Goal: Transaction & Acquisition: Purchase product/service

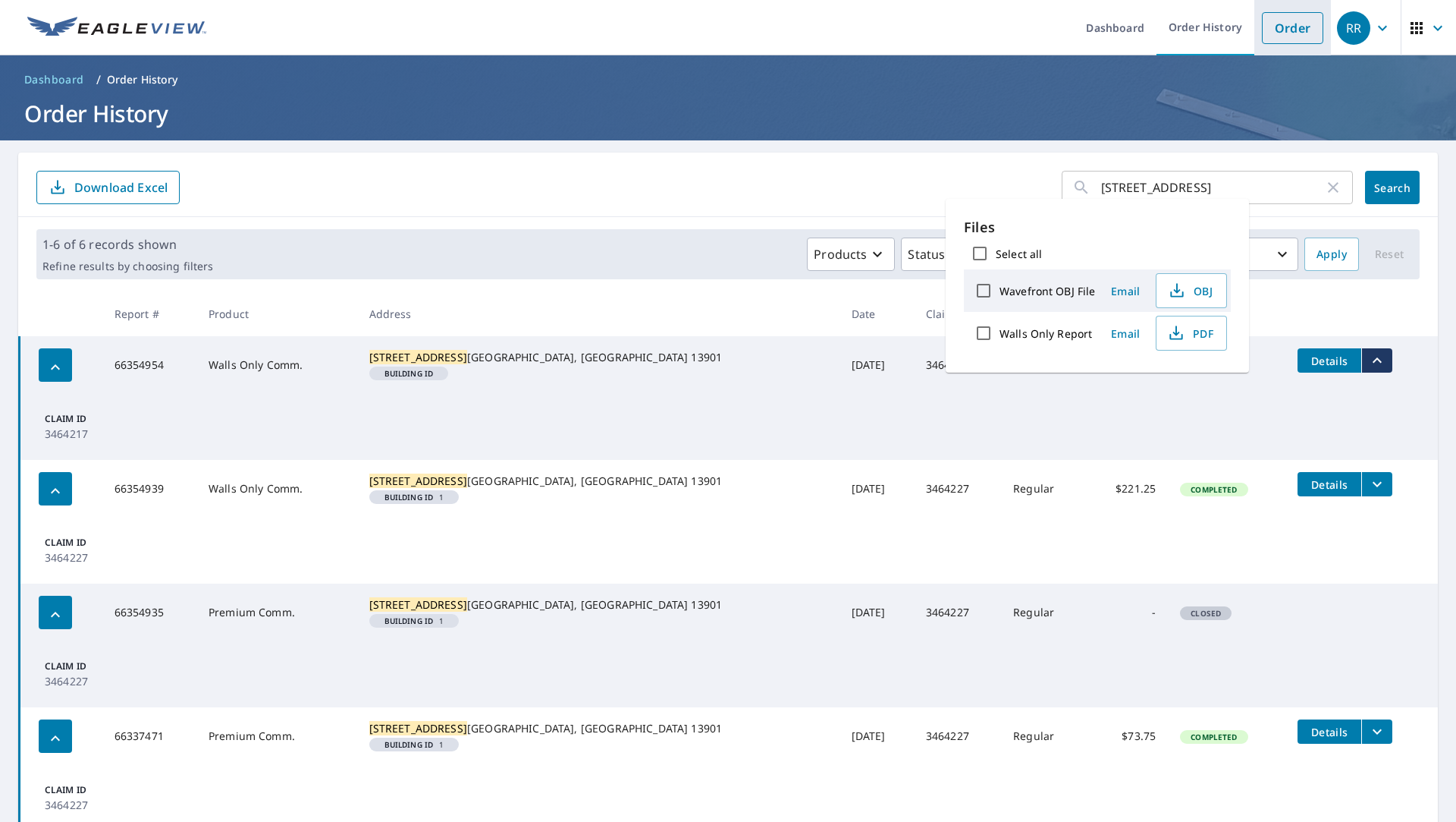
click at [1272, 38] on link "Order" at bounding box center [1293, 27] width 61 height 32
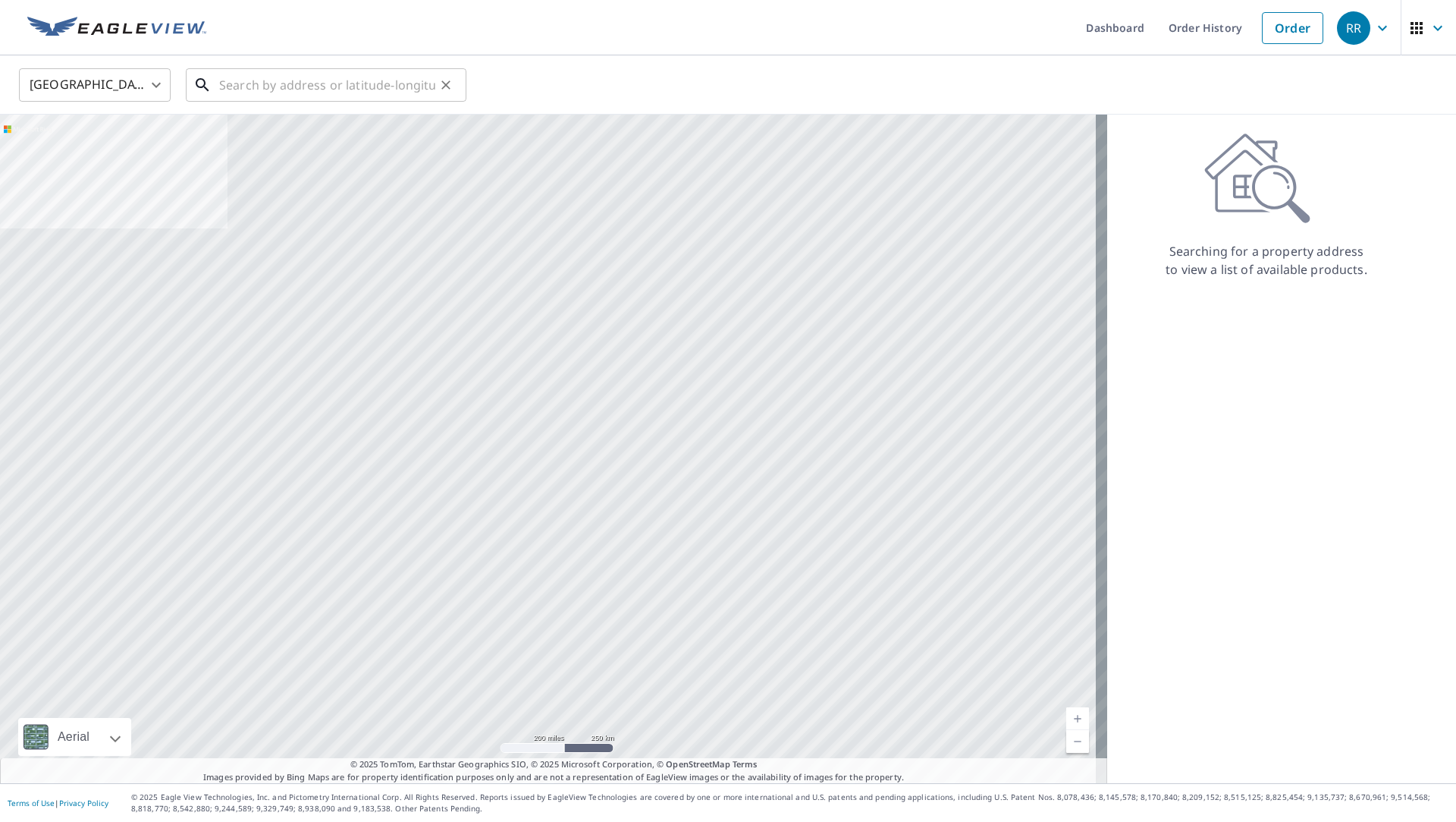
click at [348, 89] on input "text" at bounding box center [327, 85] width 216 height 43
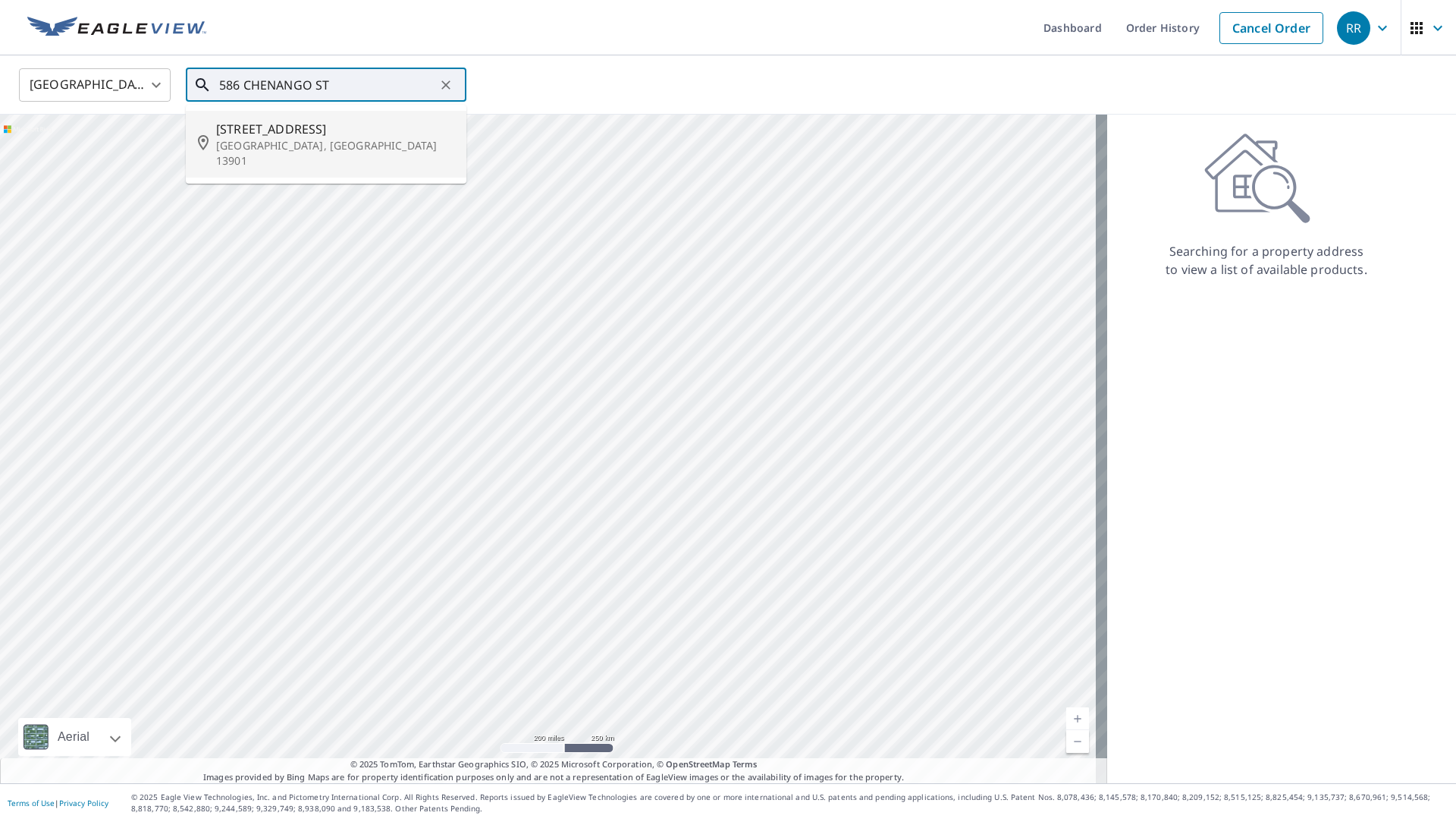
click at [326, 129] on span "[STREET_ADDRESS]" at bounding box center [335, 128] width 238 height 18
type input "[STREET_ADDRESS]"
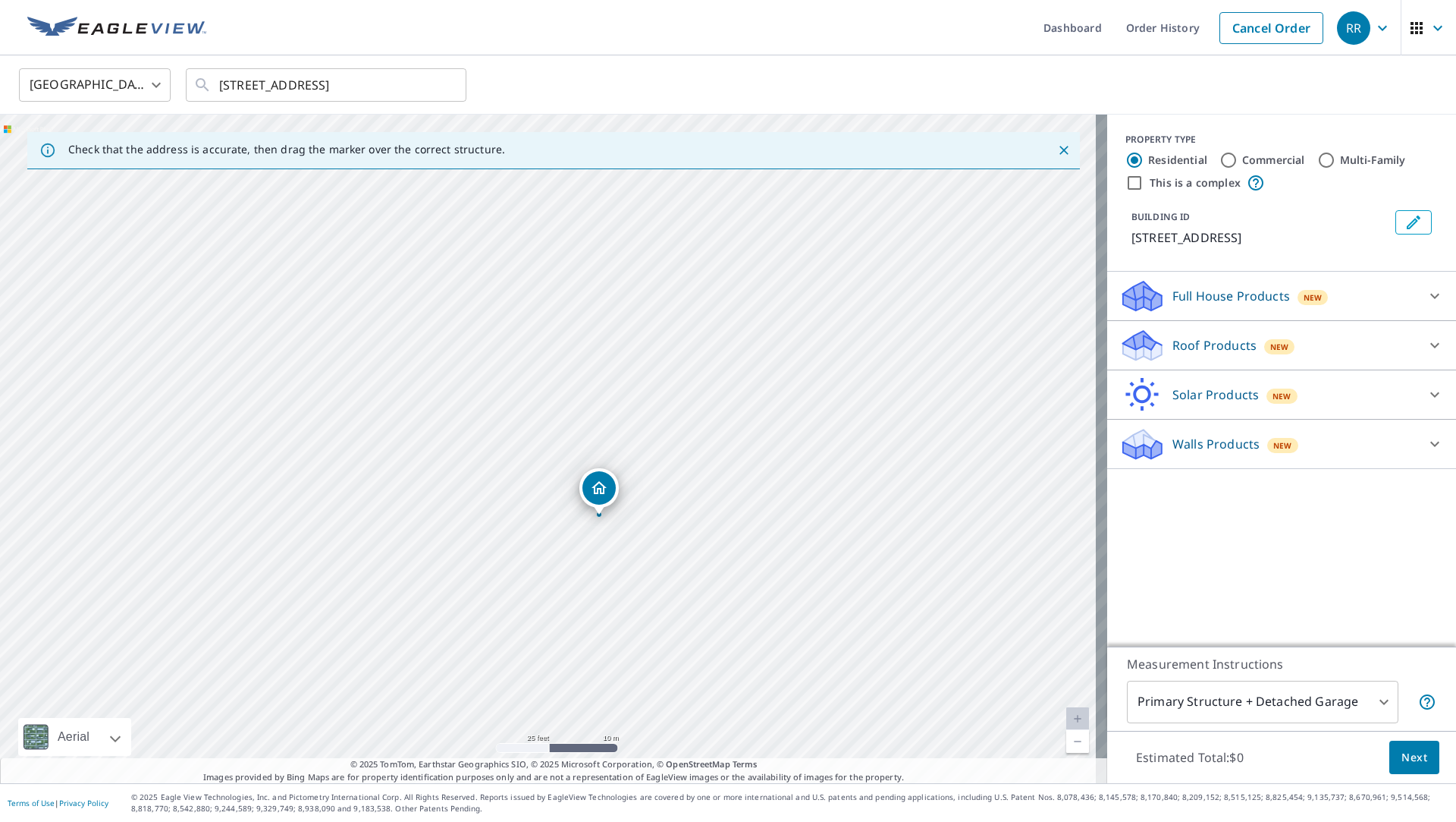
drag, startPoint x: 632, startPoint y: 551, endPoint x: 645, endPoint y: 511, distance: 42.1
click at [645, 511] on div "[STREET_ADDRESS]" at bounding box center [554, 448] width 1108 height 668
drag, startPoint x: 602, startPoint y: 491, endPoint x: 562, endPoint y: 487, distance: 40.2
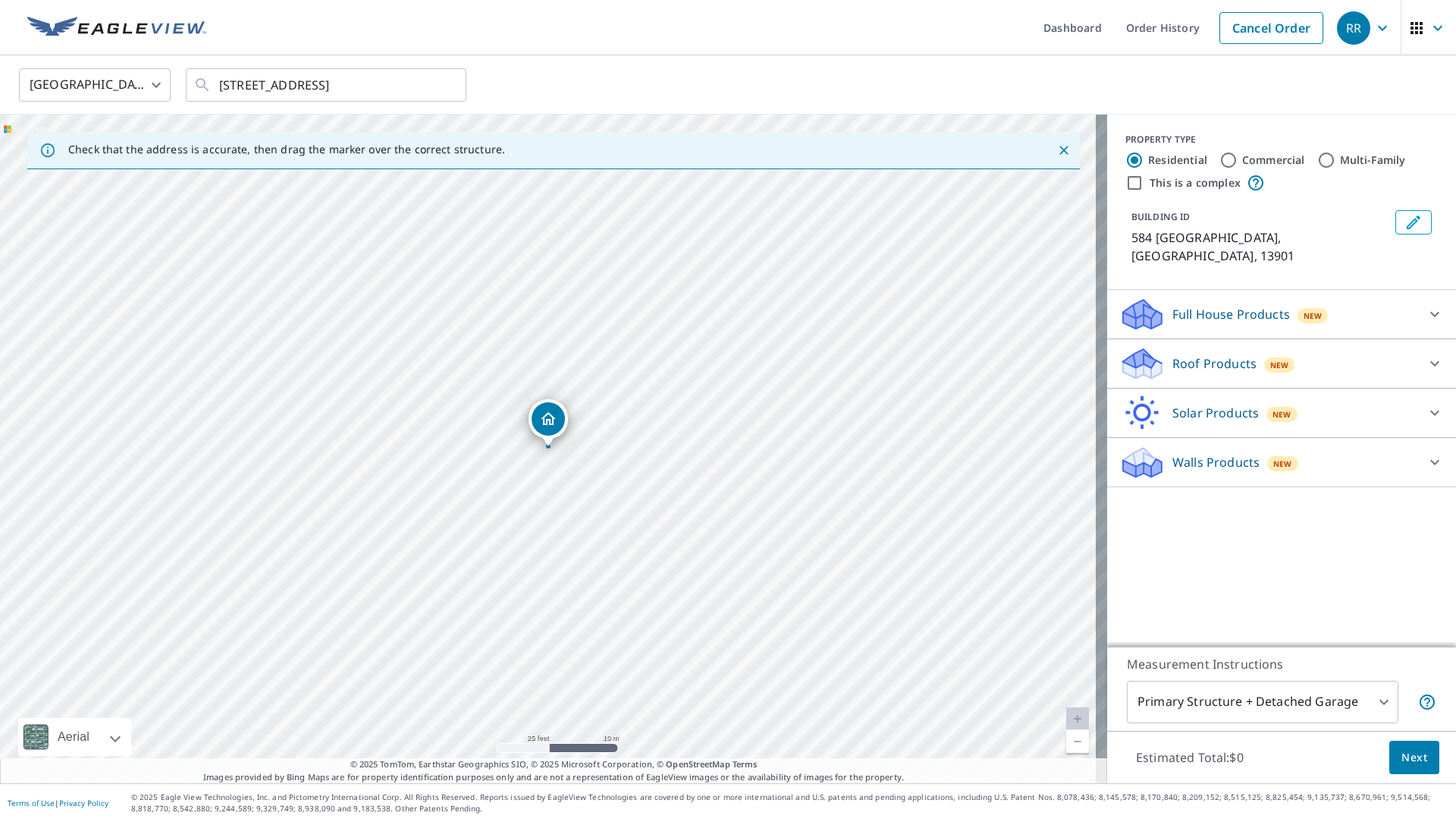
click at [1221, 354] on p "Roof Products" at bounding box center [1214, 363] width 84 height 18
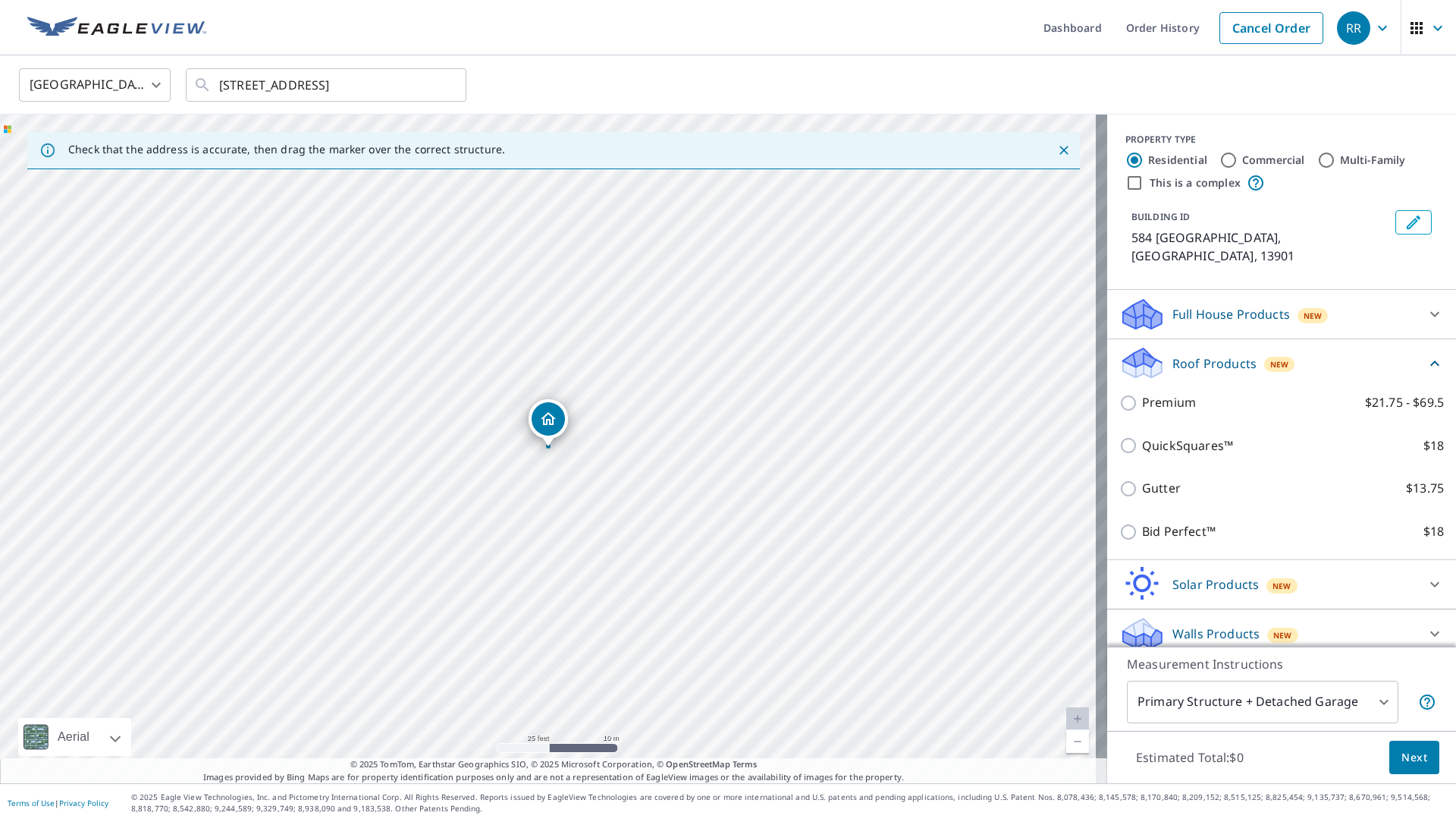
click at [1157, 393] on p "Premium" at bounding box center [1168, 402] width 54 height 19
click at [1142, 394] on input "Premium $21.75 - $69.5" at bounding box center [1131, 402] width 23 height 18
checkbox input "true"
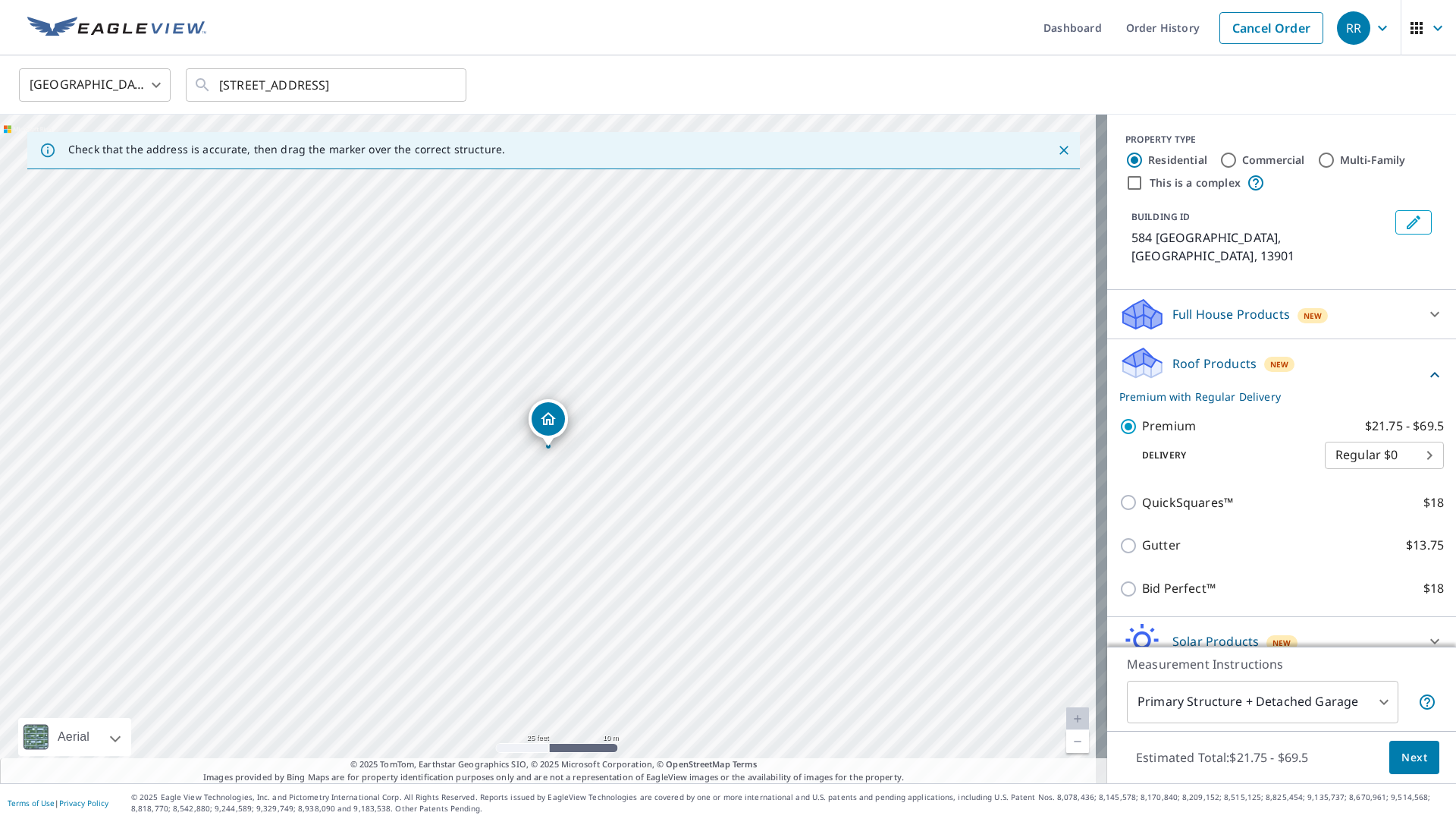
scroll to position [51, 0]
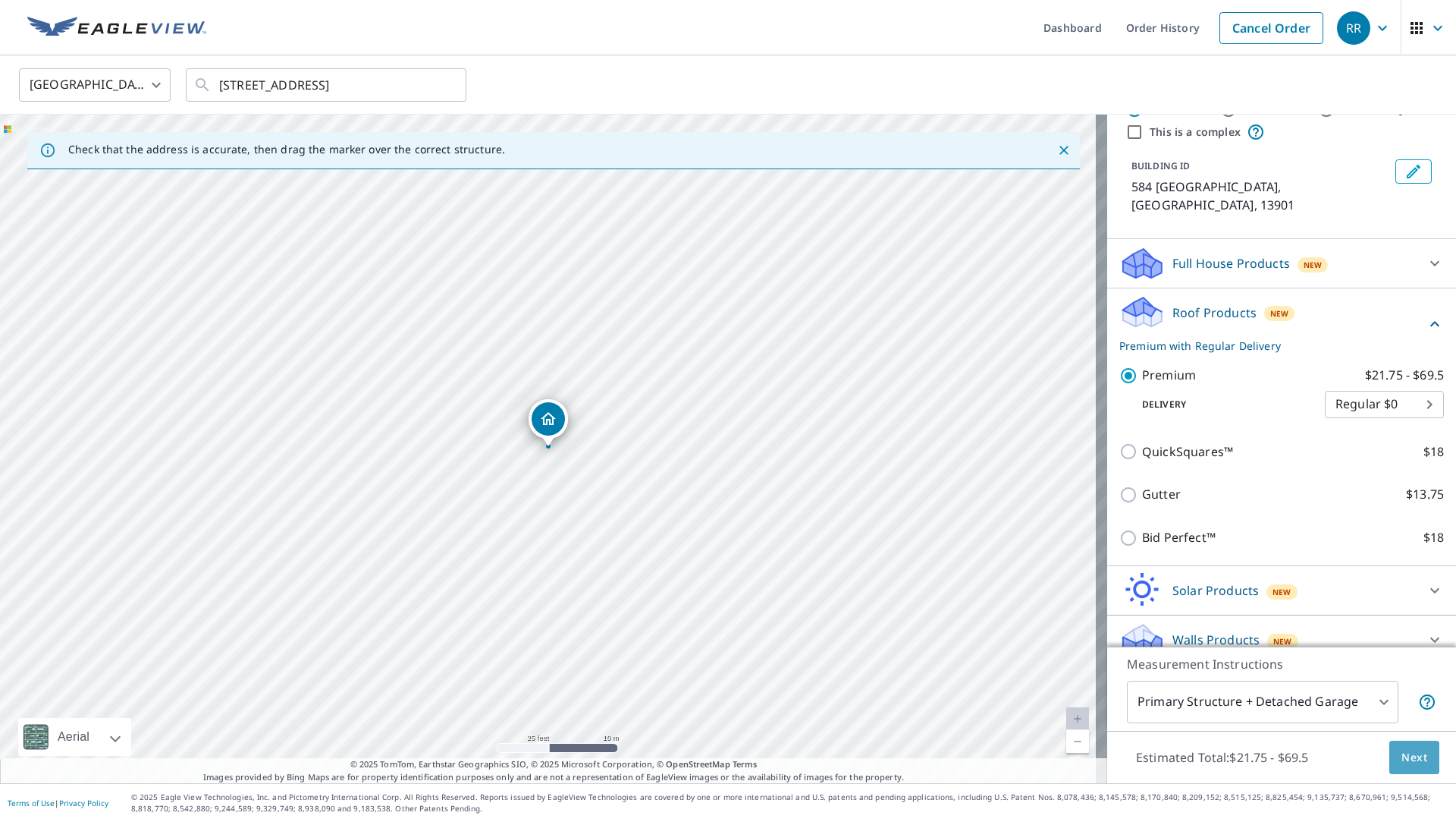
click at [1401, 751] on span "Next" at bounding box center [1414, 757] width 26 height 19
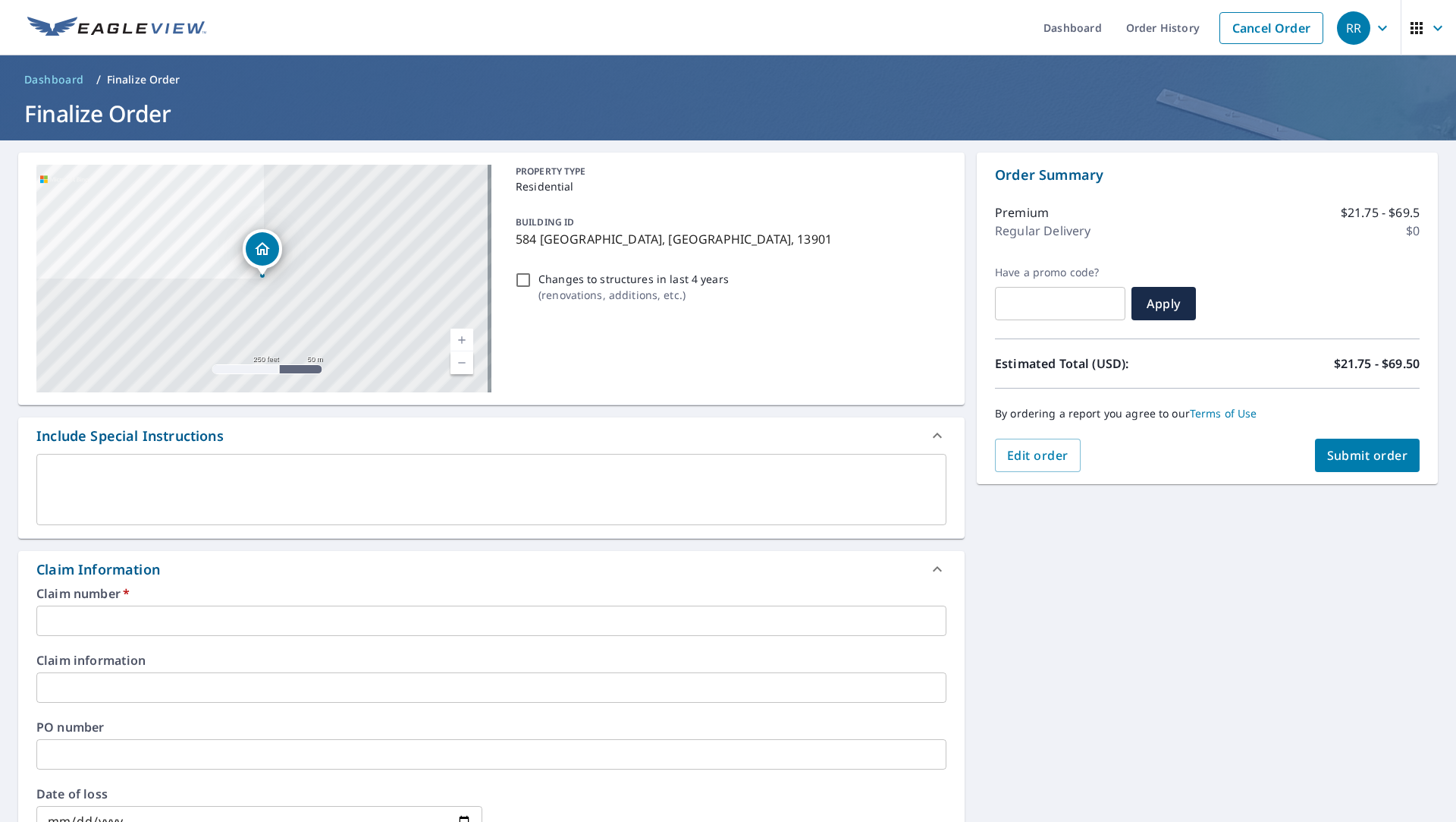
click at [476, 605] on input "text" at bounding box center [492, 621] width 911 height 31
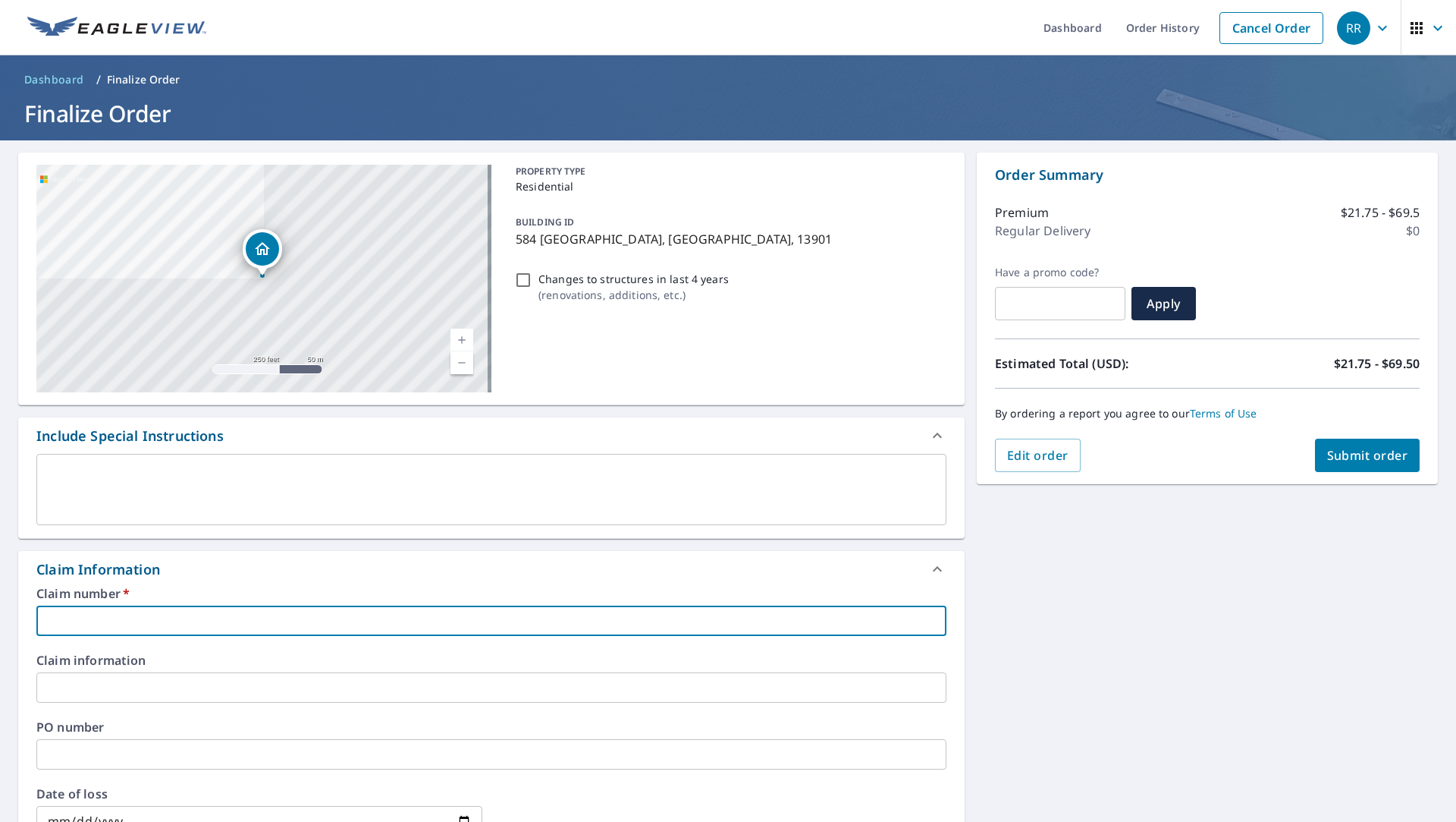
click at [191, 627] on input "text" at bounding box center [492, 621] width 911 height 31
paste input "3599564"
type input "3599564"
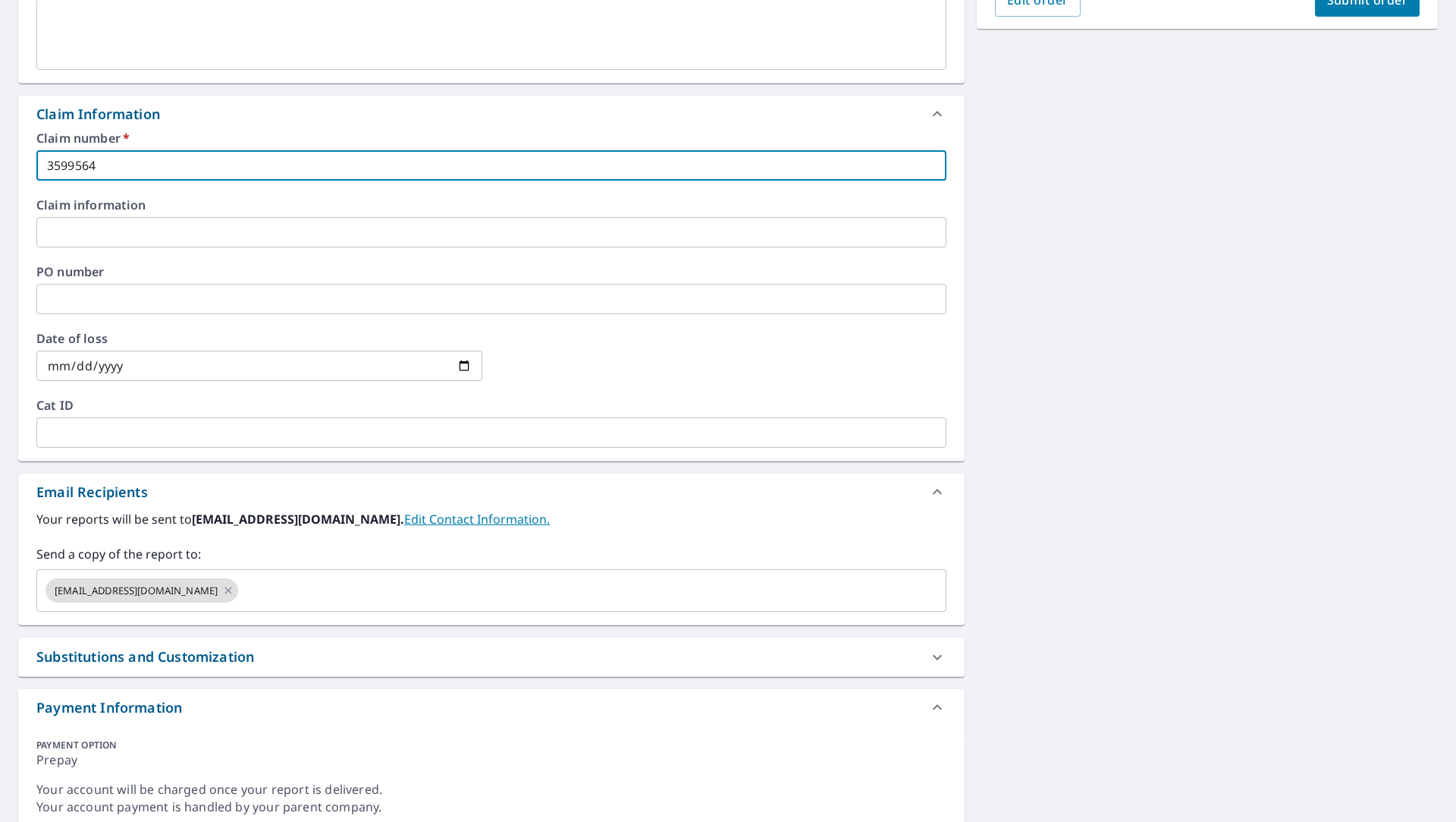
scroll to position [513, 0]
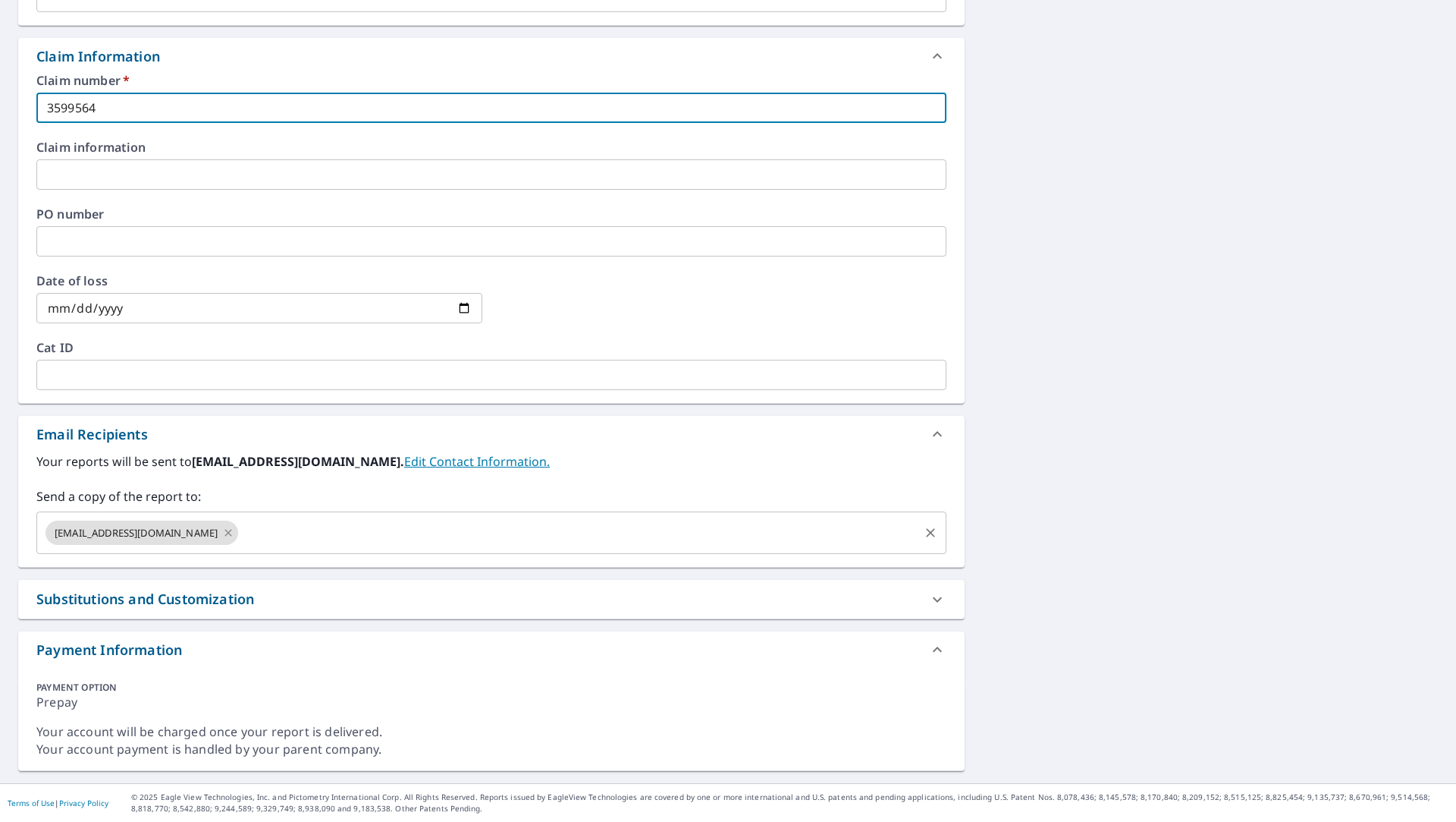
click at [222, 535] on icon at bounding box center [228, 533] width 12 height 17
checkbox input "true"
type input "3599564"
click at [137, 537] on input "text" at bounding box center [480, 533] width 874 height 29
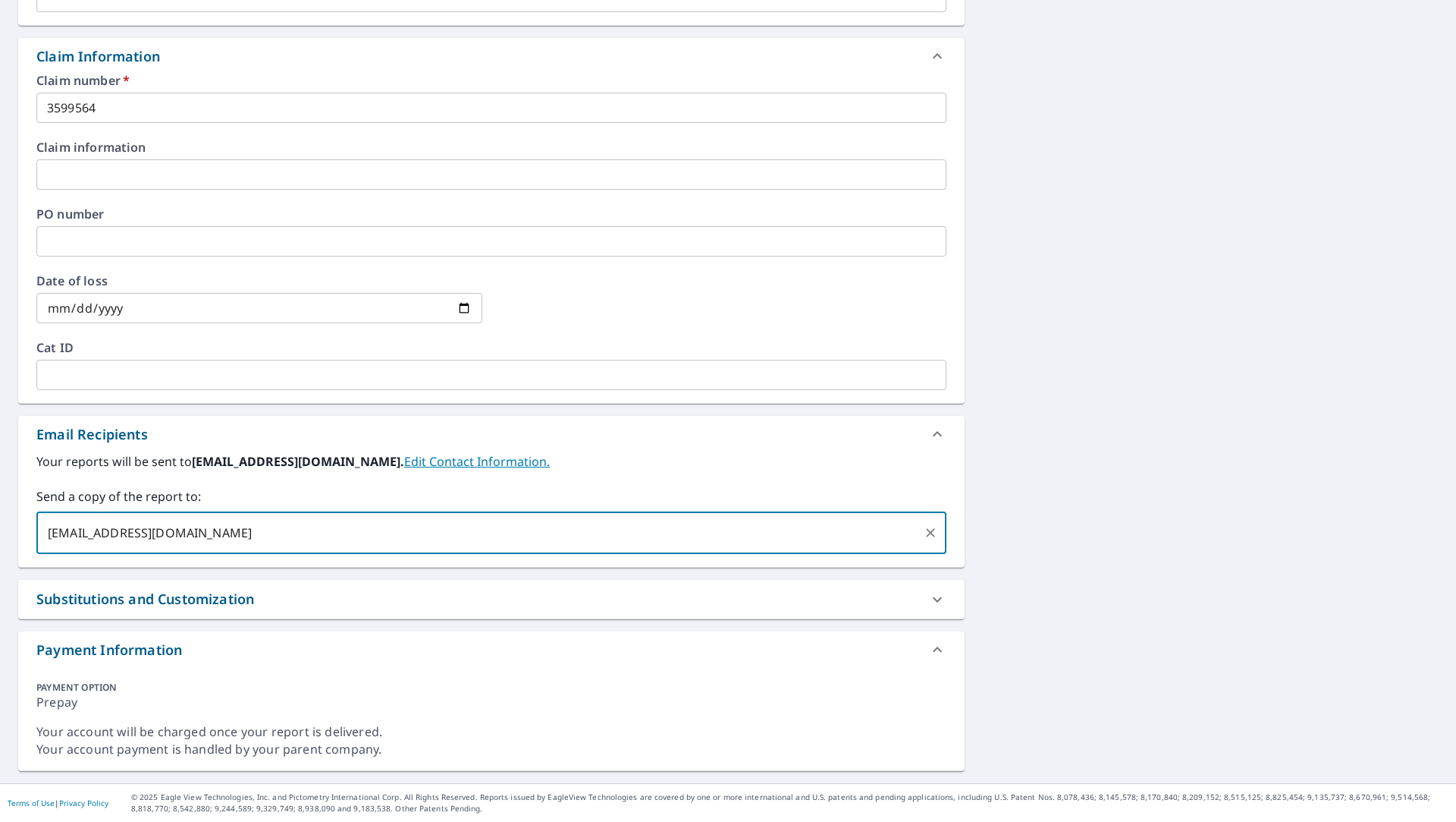
type input "[EMAIL_ADDRESS][DOMAIN_NAME]"
checkbox input "true"
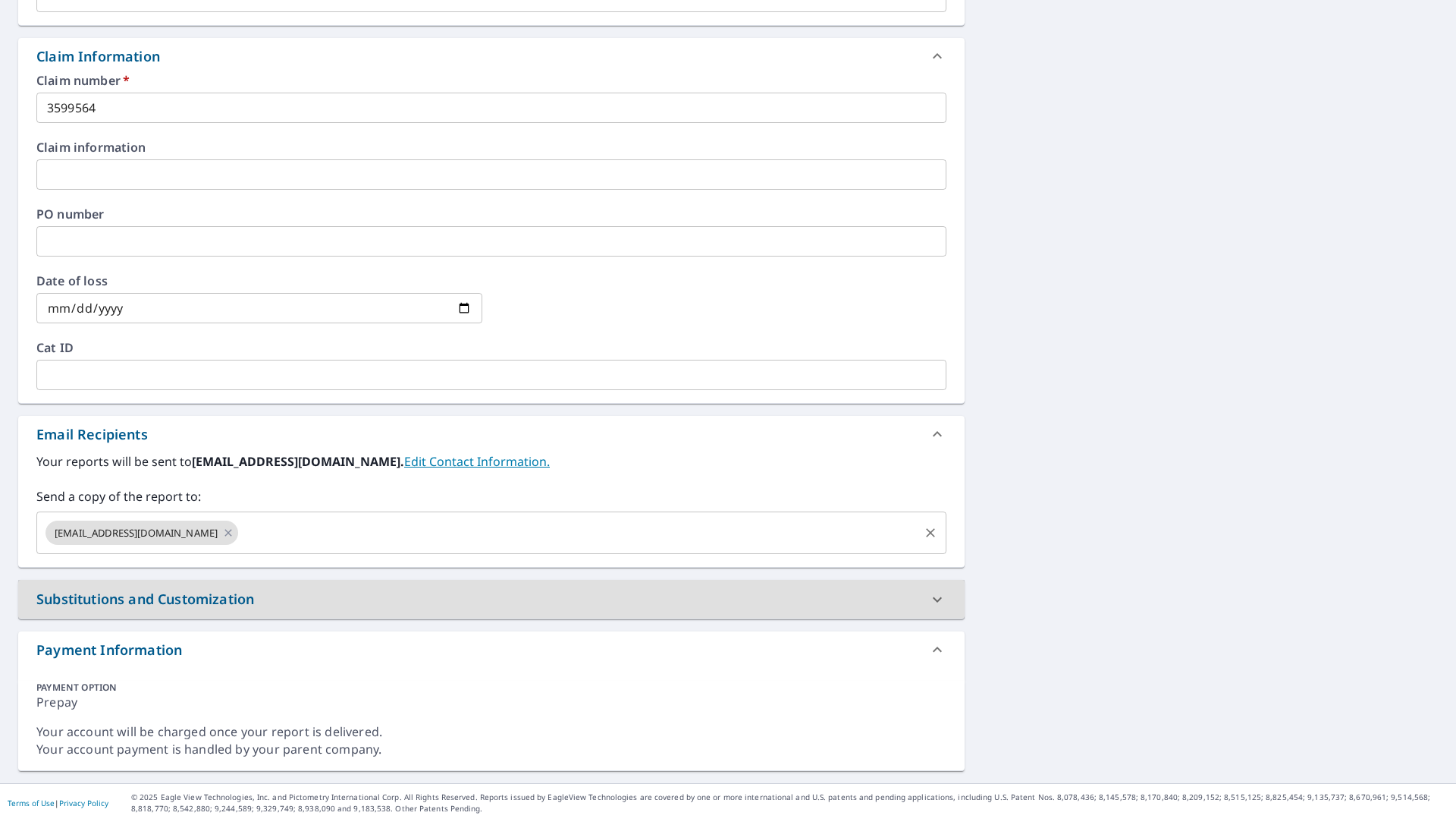
click at [250, 540] on input "text" at bounding box center [579, 533] width 677 height 29
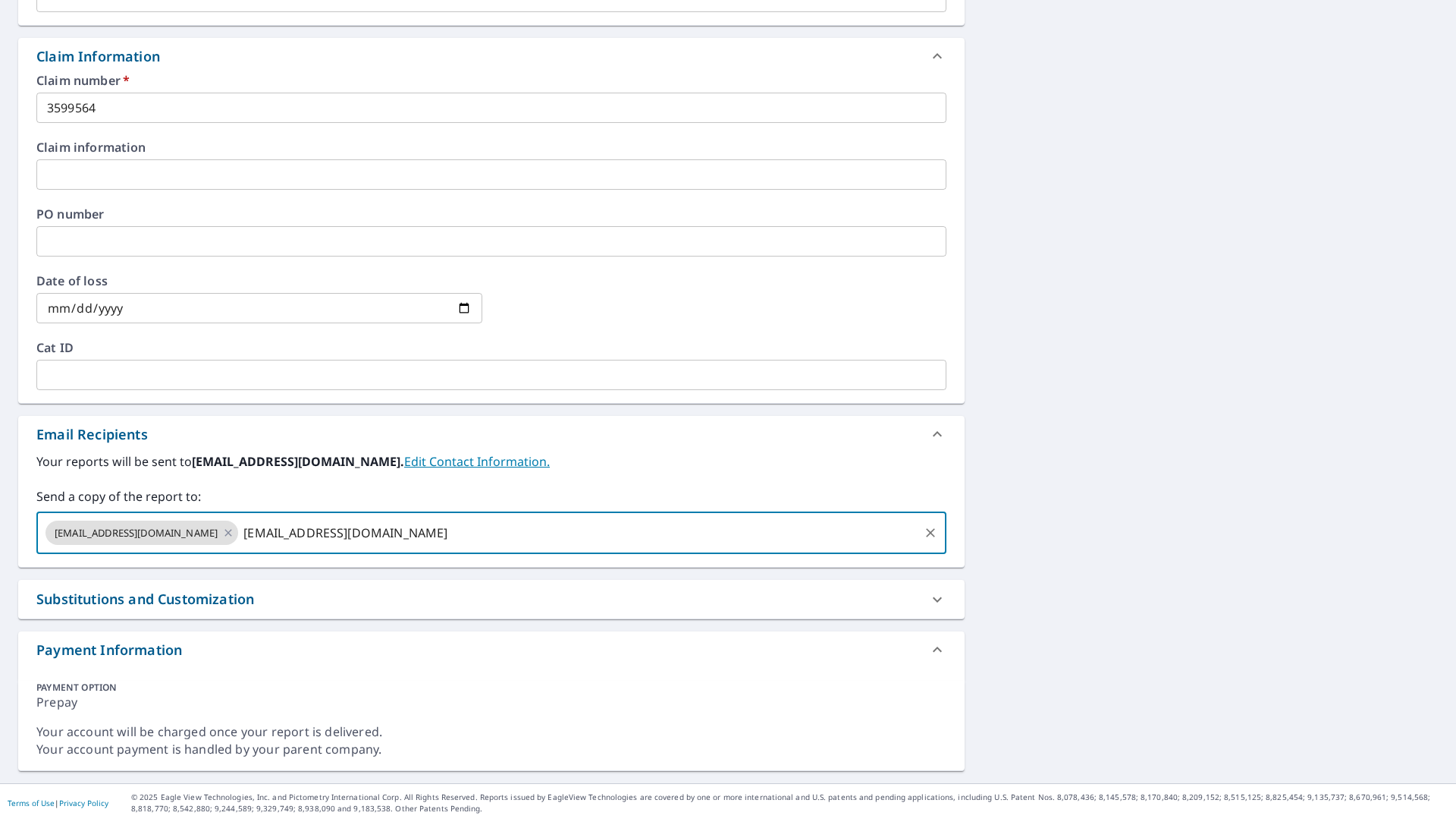
type input "[EMAIL_ADDRESS][DOMAIN_NAME]"
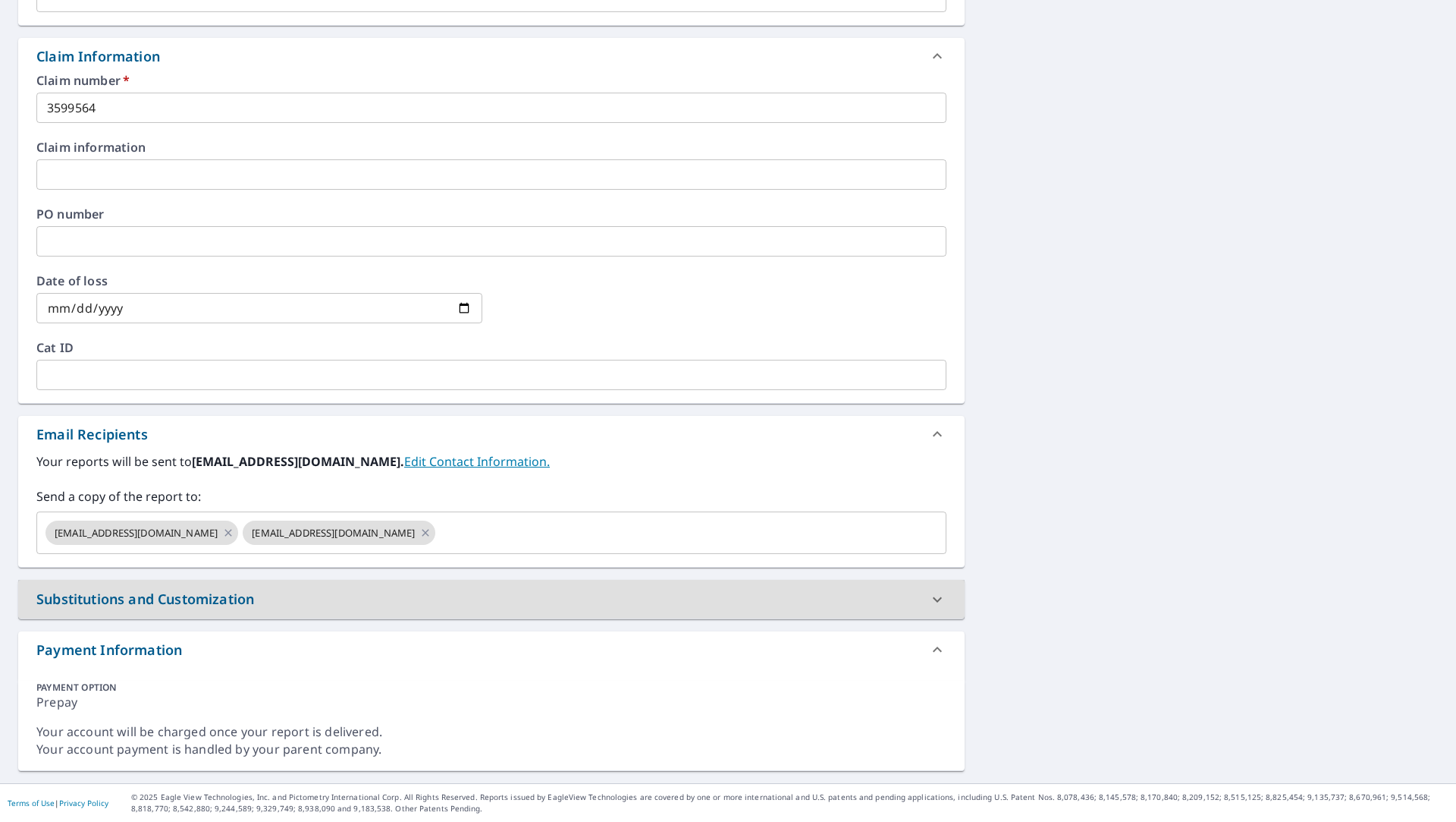
click at [1210, 522] on div "584 [GEOGRAPHIC_DATA][STREET_ADDRESS] A standard road map Aerial A detailed loo…" at bounding box center [728, 206] width 1456 height 1156
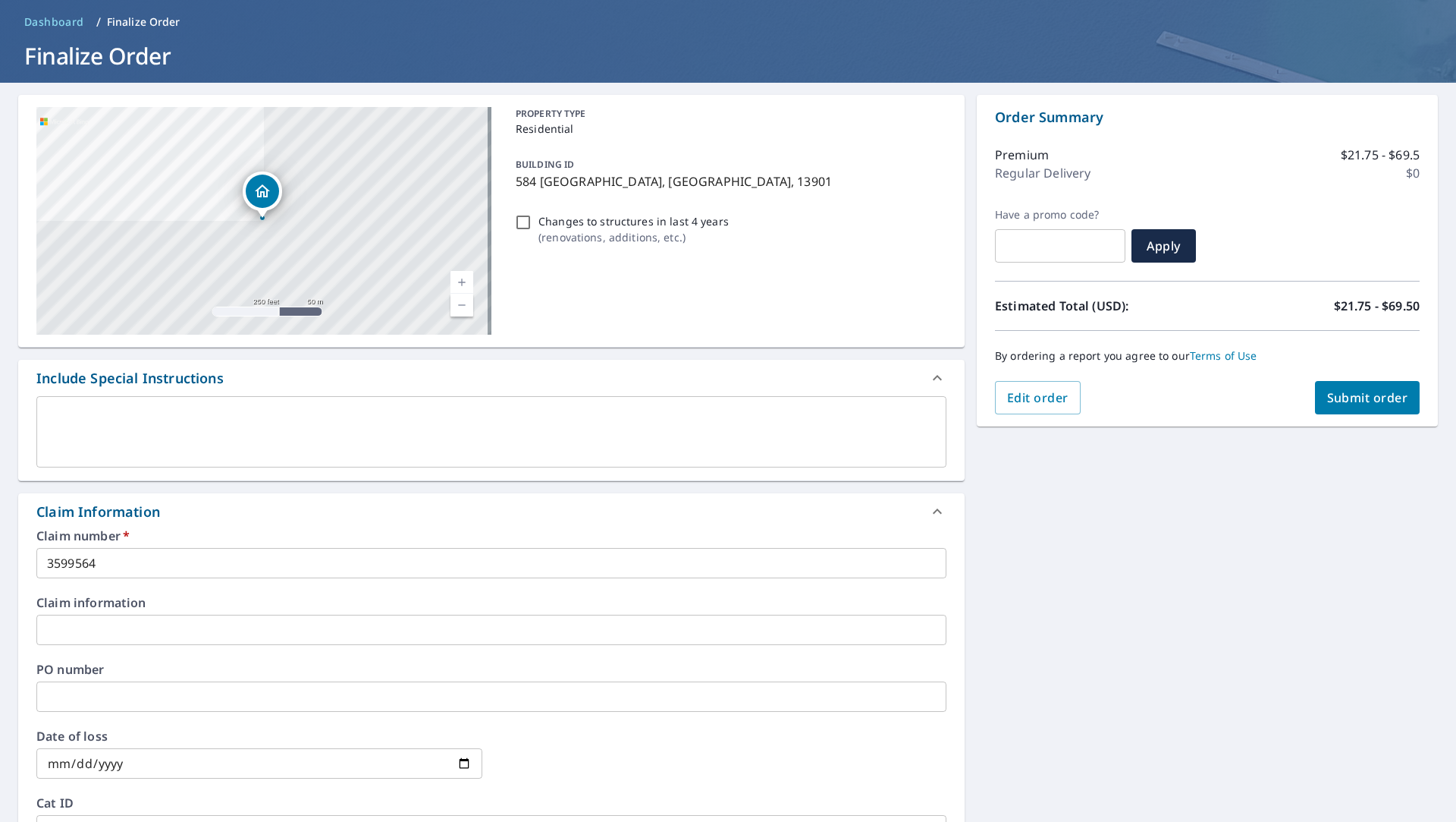
scroll to position [0, 0]
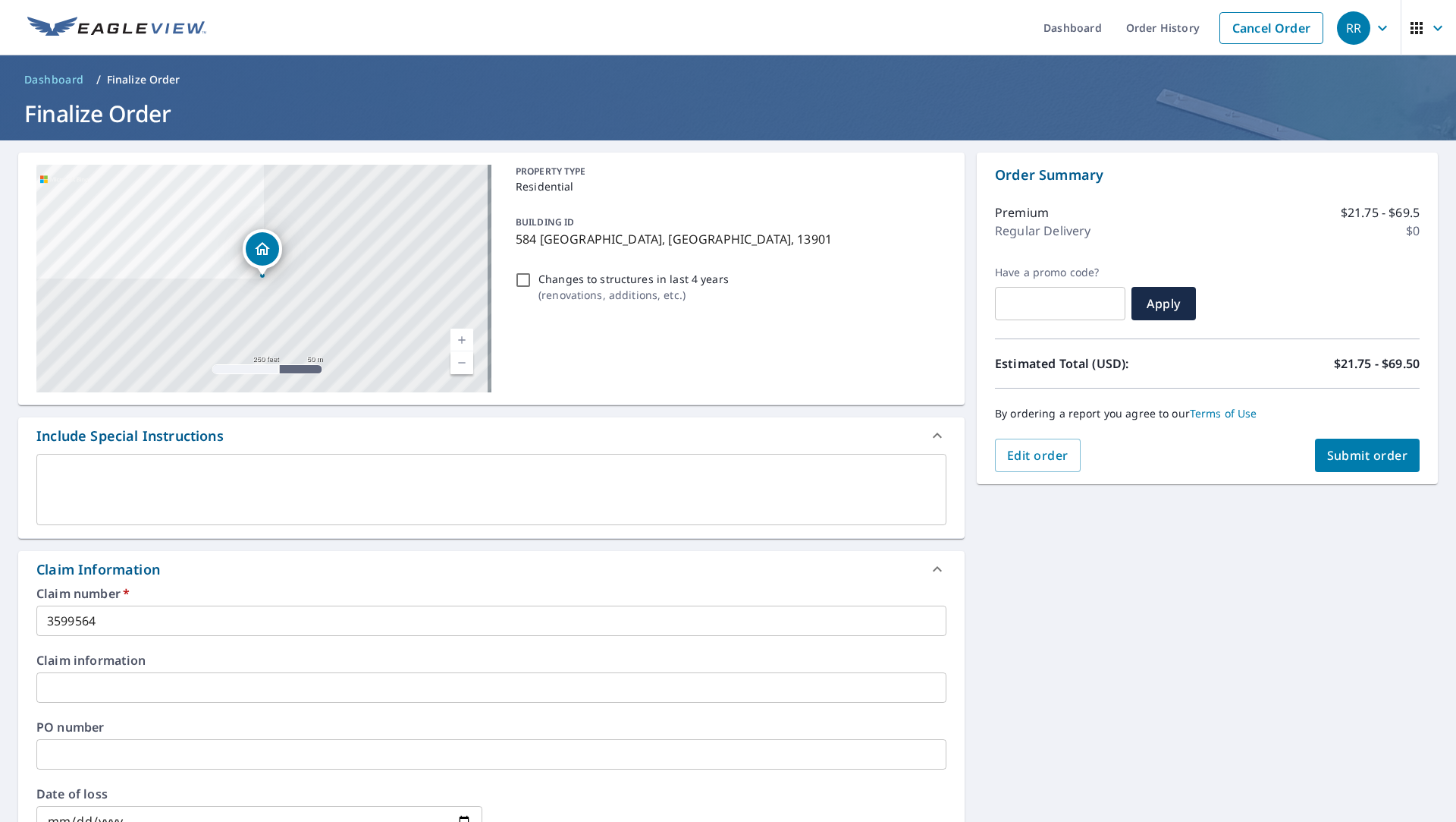
click at [1357, 463] on span "Submit order" at bounding box center [1367, 455] width 81 height 17
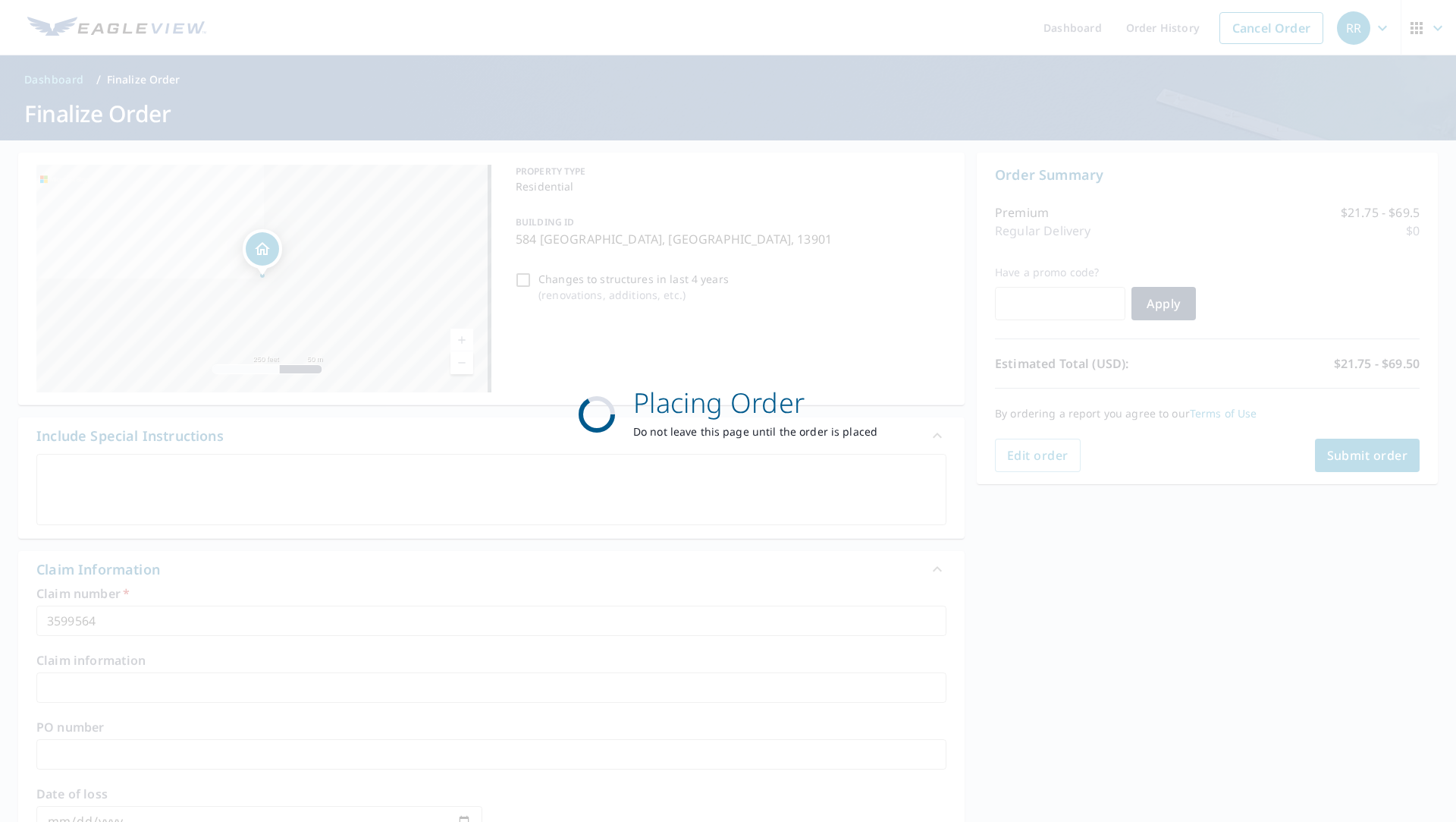
checkbox input "true"
